Goal: Subscribe to service/newsletter

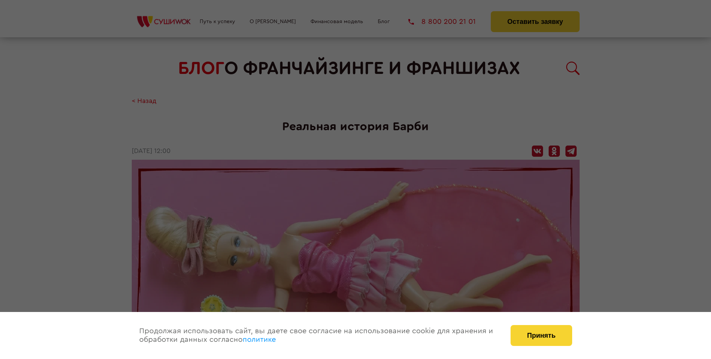
scroll to position [1803, 0]
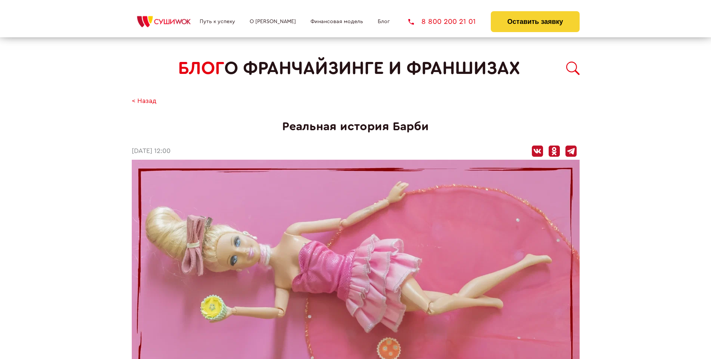
scroll to position [1803, 0]
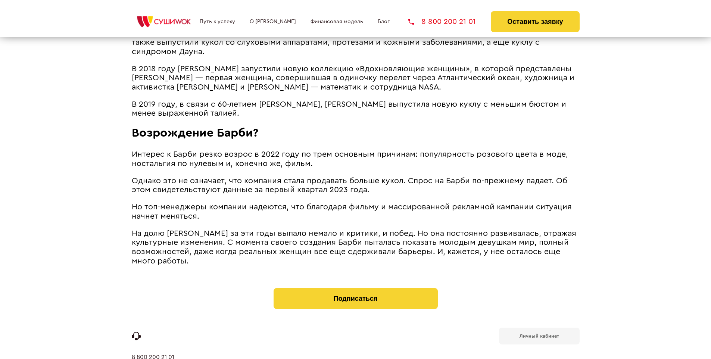
click at [539, 334] on b "Личный кабинет" at bounding box center [540, 336] width 40 height 5
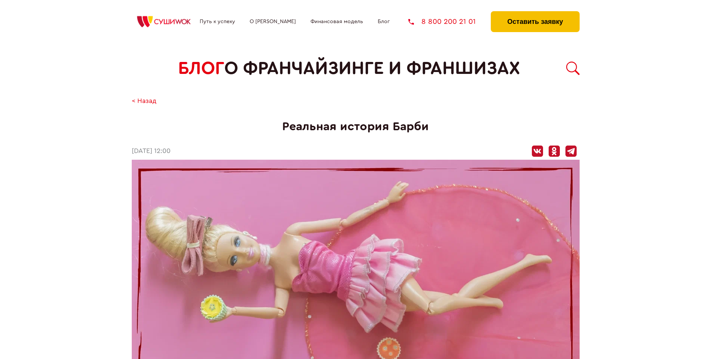
click at [535, 13] on button "Оставить заявку" at bounding box center [535, 21] width 88 height 21
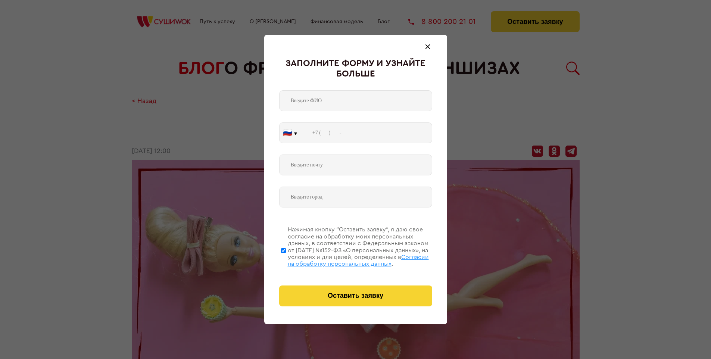
click at [346, 259] on span "Согласии на обработку персональных данных" at bounding box center [358, 260] width 141 height 13
click at [286, 259] on input "Нажимая кнопку “Оставить заявку”, я даю свое согласие на обработку моих персона…" at bounding box center [283, 251] width 5 height 60
checkbox input "false"
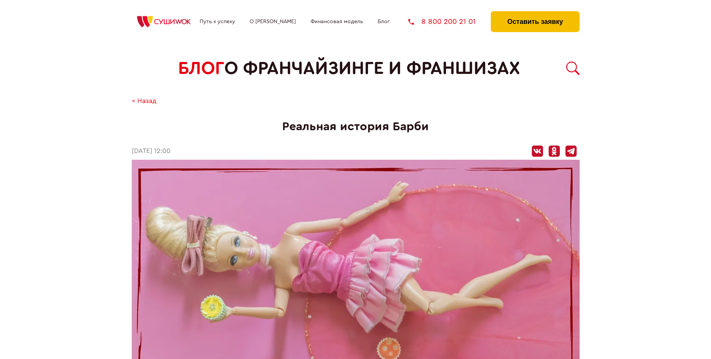
click at [535, 13] on button "Оставить заявку" at bounding box center [535, 21] width 88 height 21
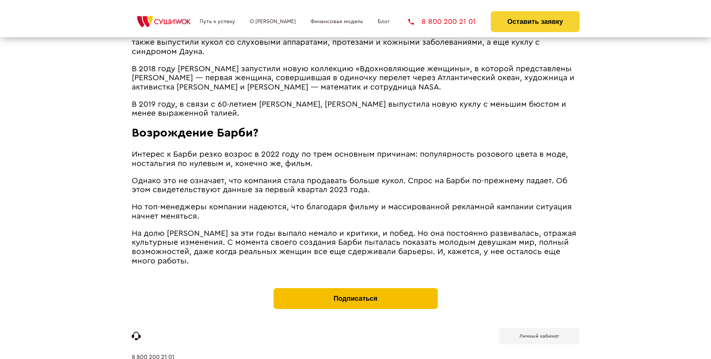
click at [355, 288] on button "Подписаться" at bounding box center [356, 298] width 164 height 21
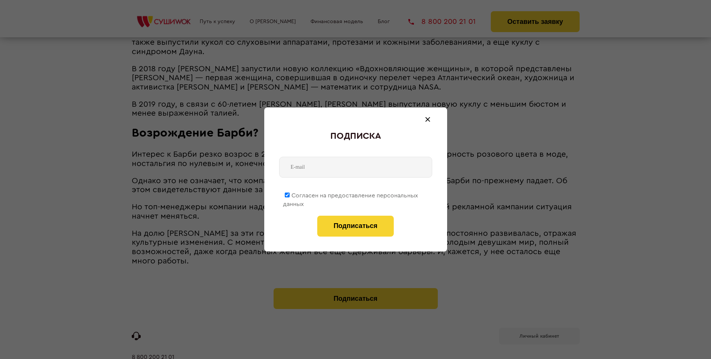
click at [351, 194] on span "Согласен на предоставление персональных данных" at bounding box center [350, 200] width 135 height 15
click at [290, 194] on input "Согласен на предоставление персональных данных" at bounding box center [287, 195] width 5 height 5
checkbox input "false"
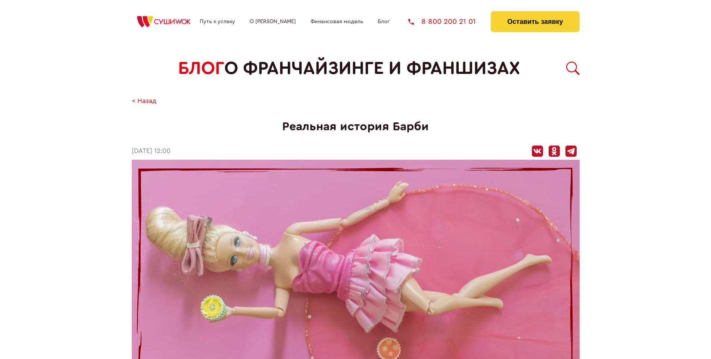
scroll to position [1803, 0]
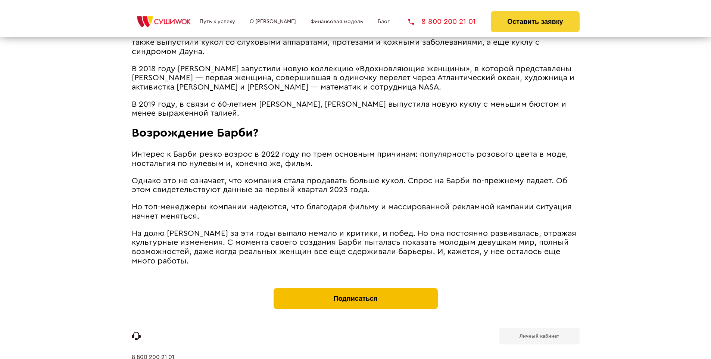
click at [355, 288] on button "Подписаться" at bounding box center [356, 298] width 164 height 21
